Goal: Information Seeking & Learning: Learn about a topic

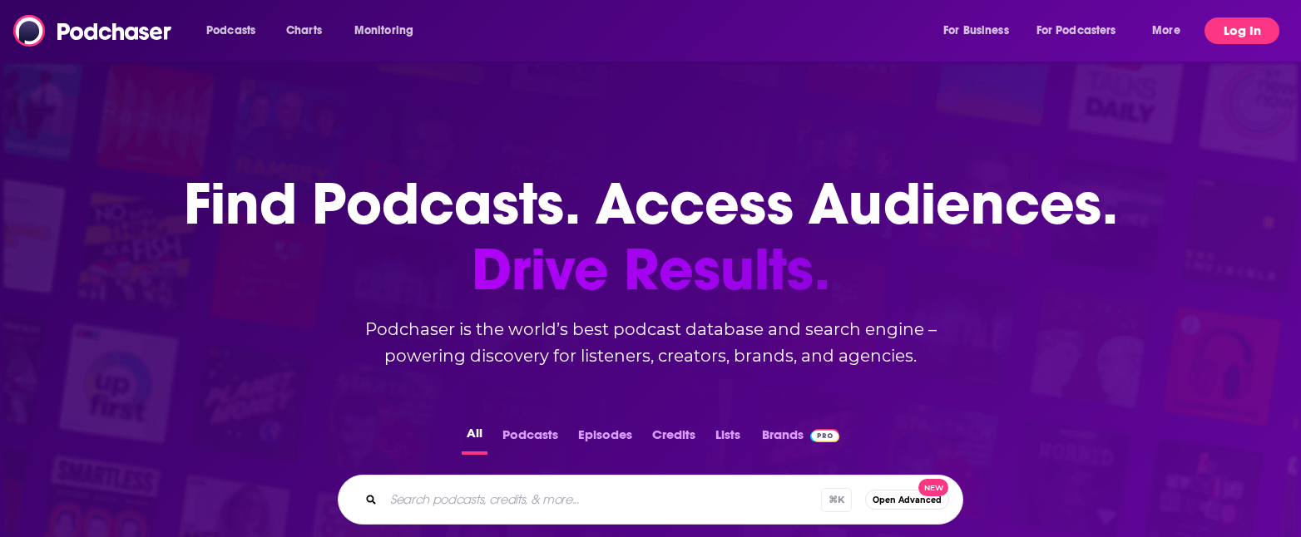
click at [1209, 27] on button "Log In" at bounding box center [1242, 30] width 75 height 27
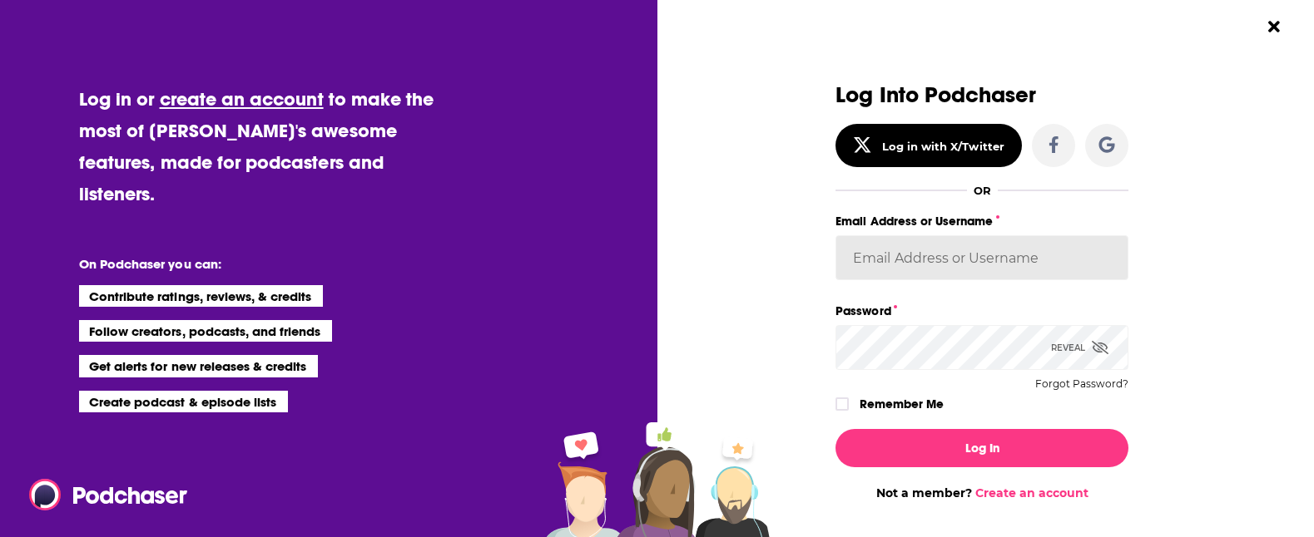
type input "Atomicaudio"
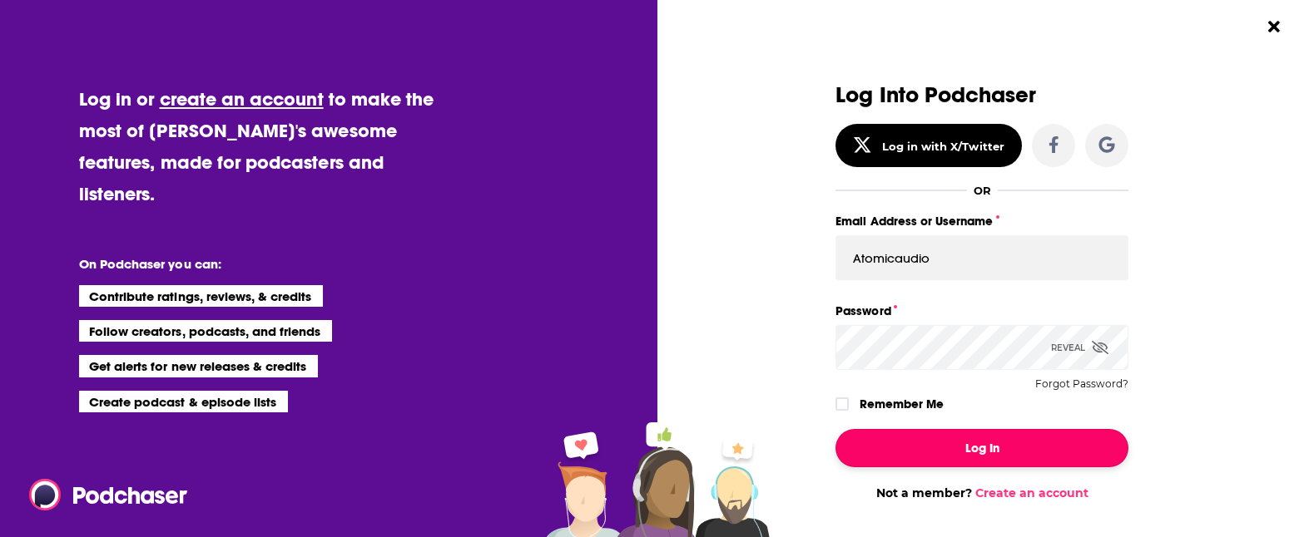
click at [847, 458] on button "Log In" at bounding box center [981, 448] width 293 height 38
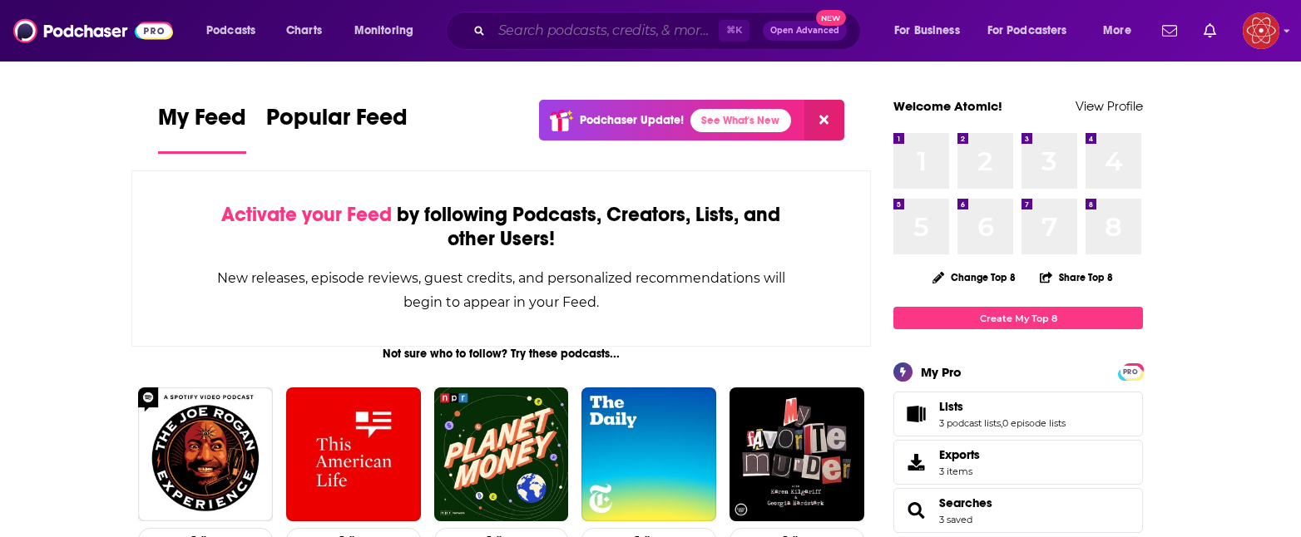
click at [635, 40] on input "Search podcasts, credits, & more..." at bounding box center [605, 30] width 227 height 27
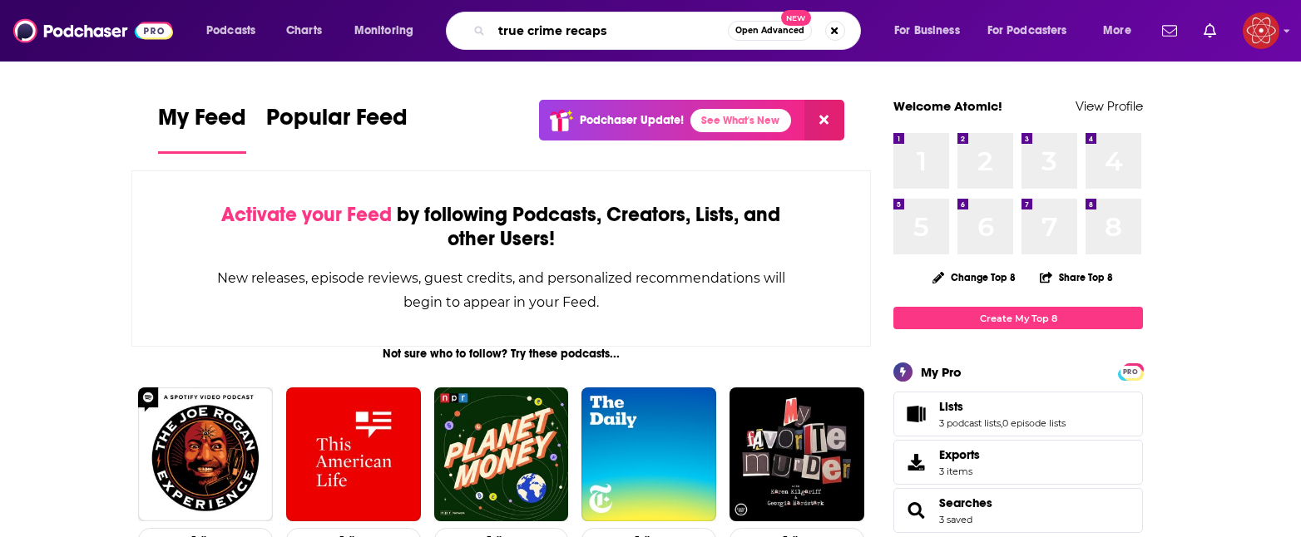
type input "true crime recaps"
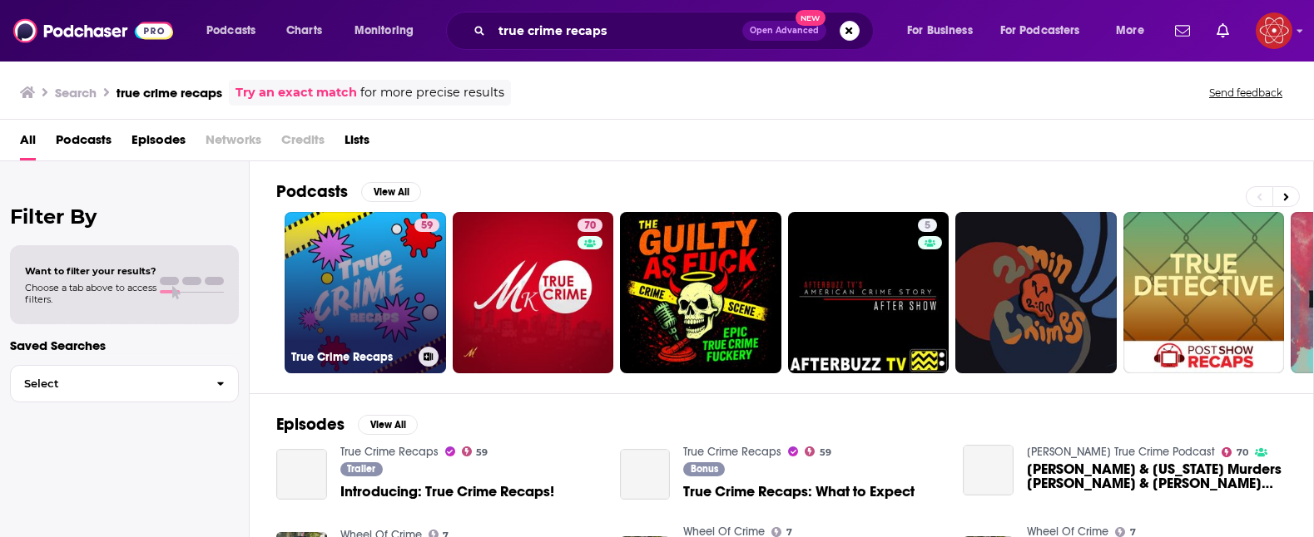
click at [374, 312] on link "59 True Crime Recaps" at bounding box center [365, 292] width 161 height 161
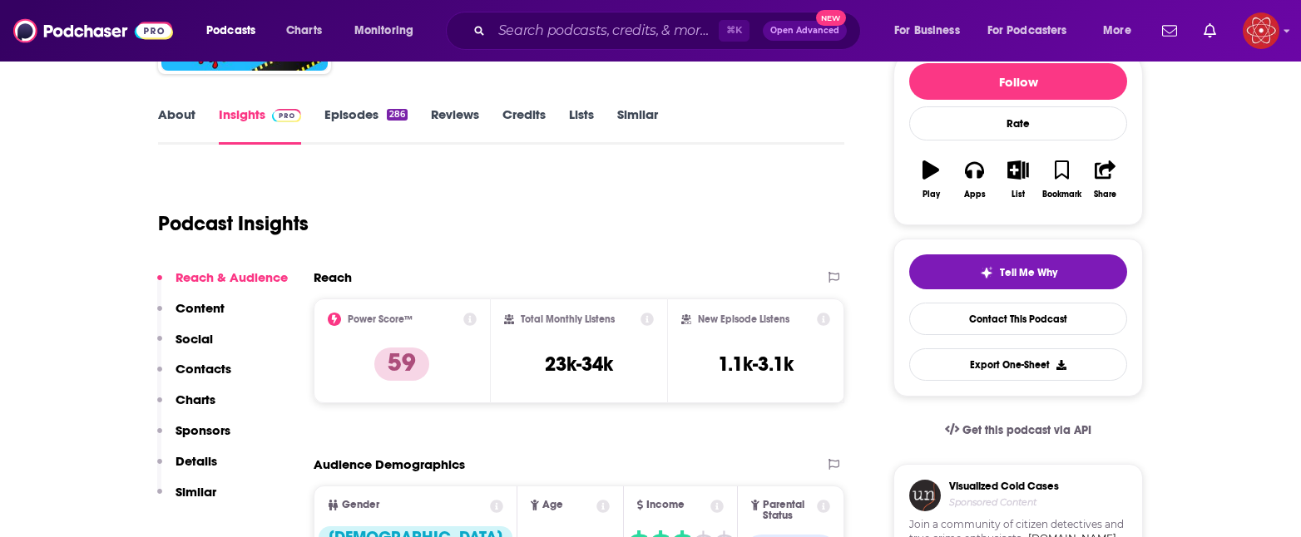
scroll to position [222, 0]
